Goal: Answer question/provide support

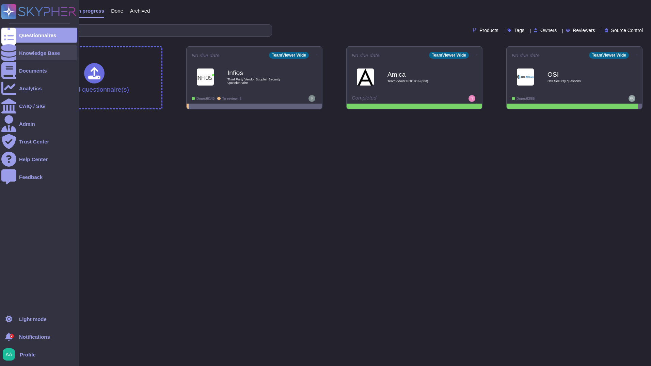
click at [14, 56] on div at bounding box center [8, 52] width 15 height 15
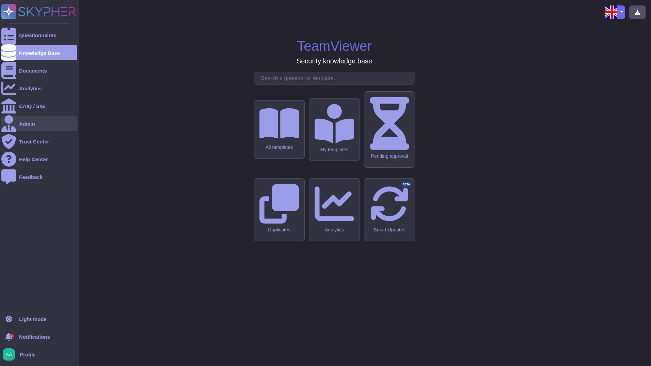
click at [27, 123] on div "Admin" at bounding box center [27, 123] width 16 height 5
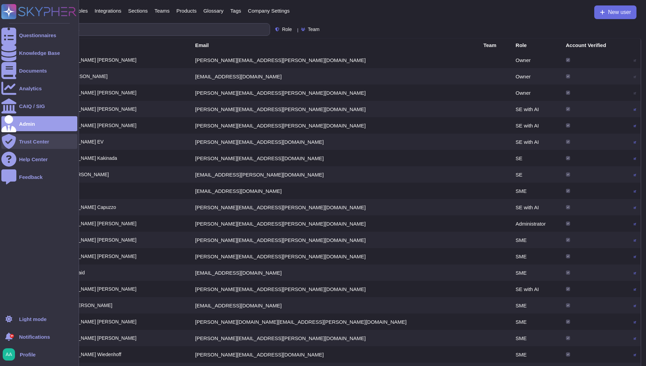
click at [10, 143] on icon at bounding box center [9, 141] width 14 height 15
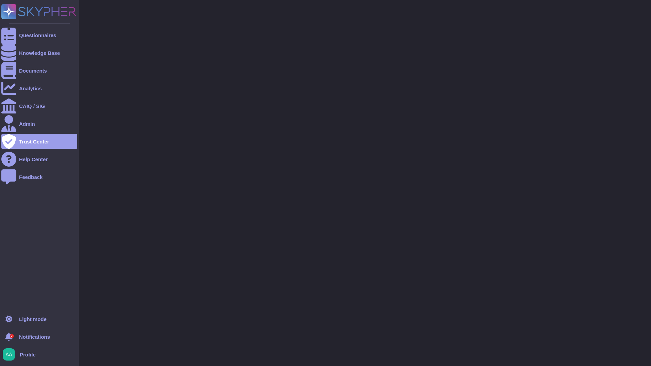
click at [44, 339] on ul "Light mode 9+ Notifications Profile" at bounding box center [39, 336] width 76 height 50
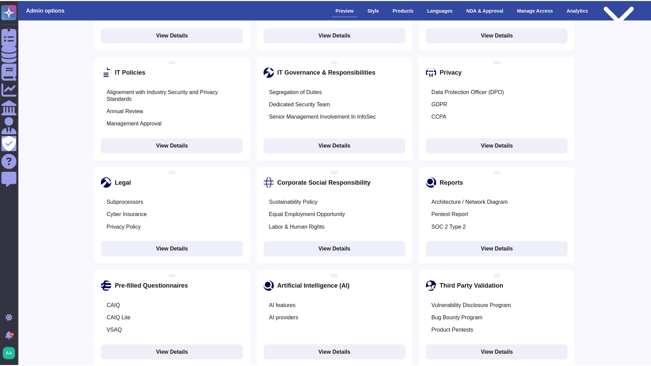
scroll to position [784, 0]
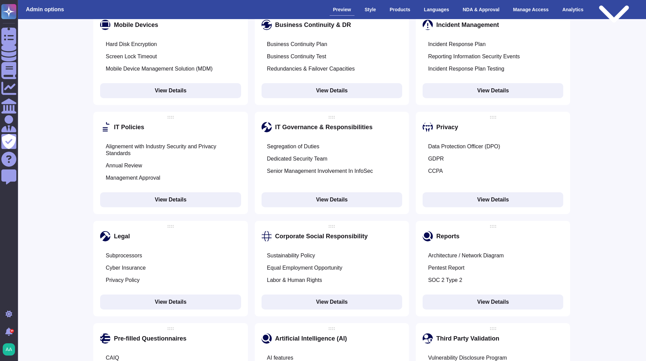
click at [451, 233] on div "Reports" at bounding box center [447, 236] width 23 height 7
click at [475, 231] on div "Reports" at bounding box center [493, 236] width 141 height 10
click at [502, 294] on button "View Details" at bounding box center [493, 301] width 141 height 15
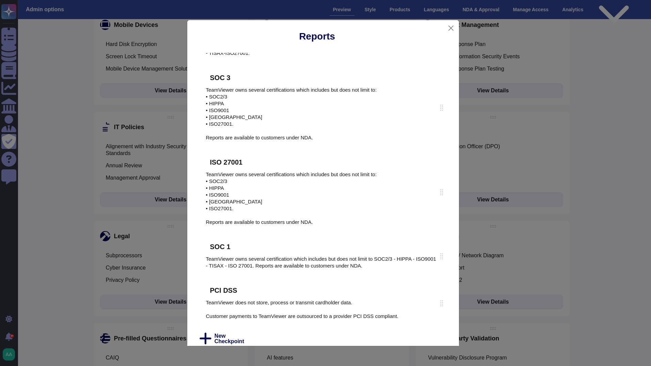
scroll to position [173, 0]
click at [452, 26] on button "Close" at bounding box center [451, 28] width 10 height 11
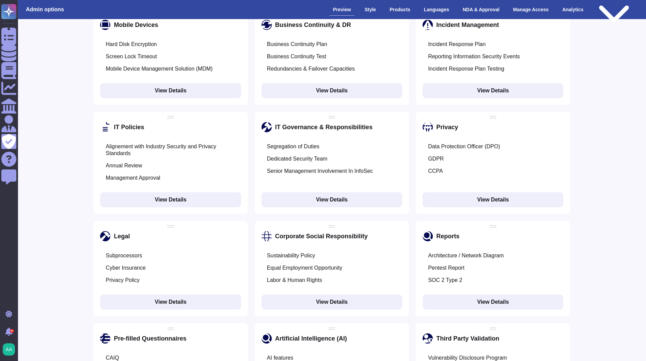
click at [371, 122] on div "IT Governance & Responsibilities" at bounding box center [332, 127] width 141 height 10
click at [333, 192] on button "View Details" at bounding box center [332, 199] width 141 height 15
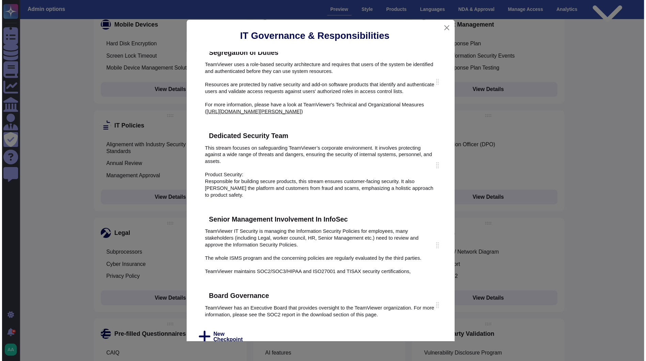
scroll to position [12, 0]
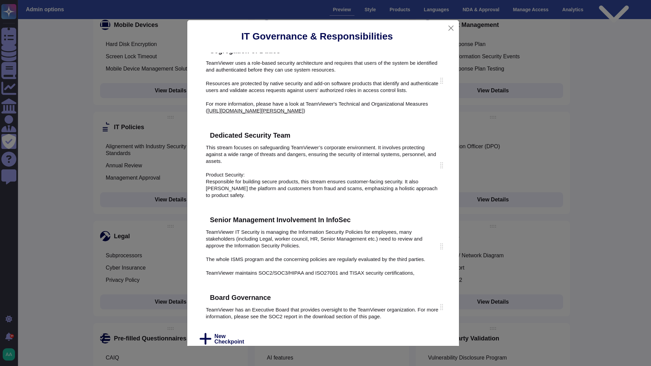
click at [631, 184] on div "IT Governance & Responsibilities Segregation of Duties TeamViewer uses a role-b…" at bounding box center [325, 183] width 651 height 366
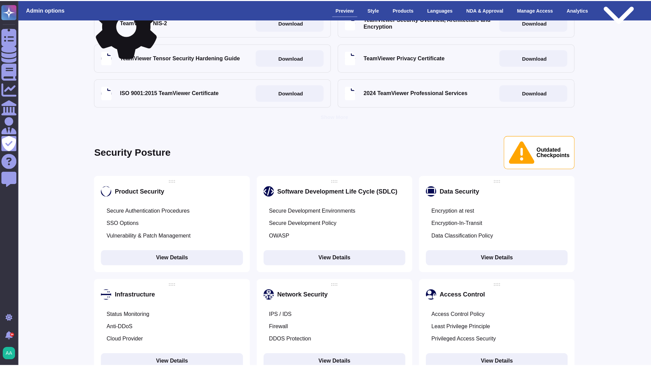
scroll to position [273, 0]
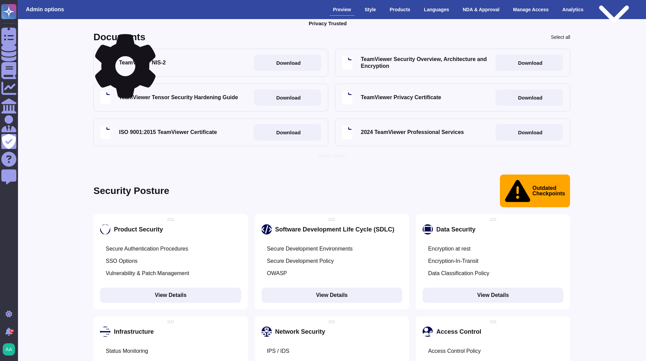
click at [526, 177] on div "Outdated Checkpoints" at bounding box center [535, 190] width 71 height 33
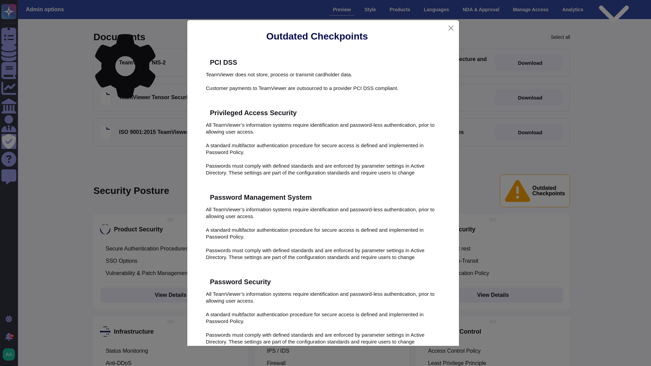
click at [244, 62] on icon at bounding box center [244, 62] width 0 height 0
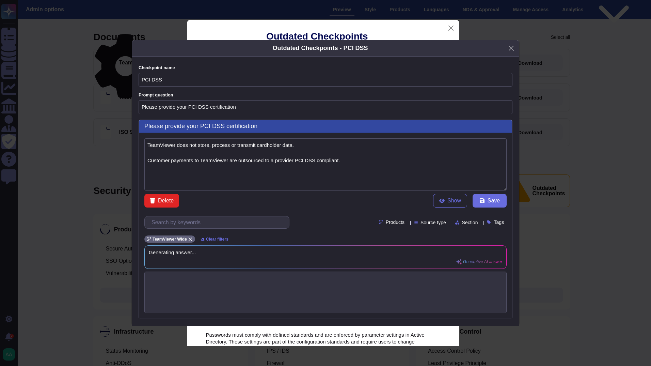
type textarea "TeamViewer does not store, process or transmit cardholder data. Customer paymen…"
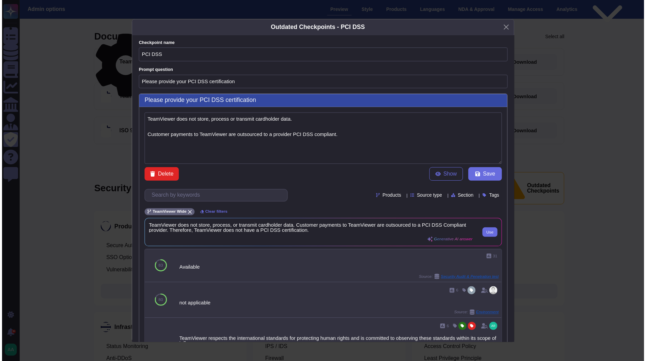
scroll to position [0, 0]
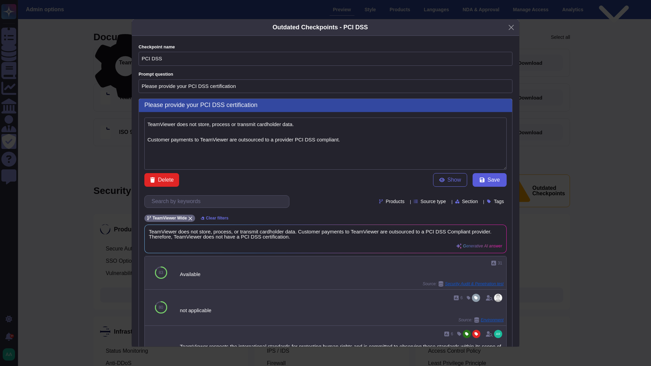
click at [494, 177] on span "Save" at bounding box center [494, 179] width 12 height 5
type input "Explain to us about your"
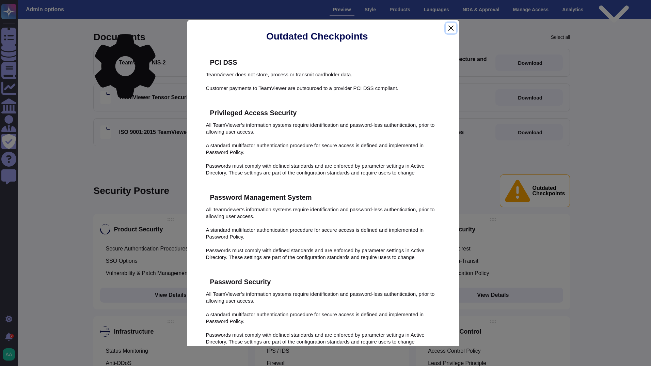
click at [454, 26] on button "Close" at bounding box center [451, 28] width 10 height 11
